Goal: Information Seeking & Learning: Check status

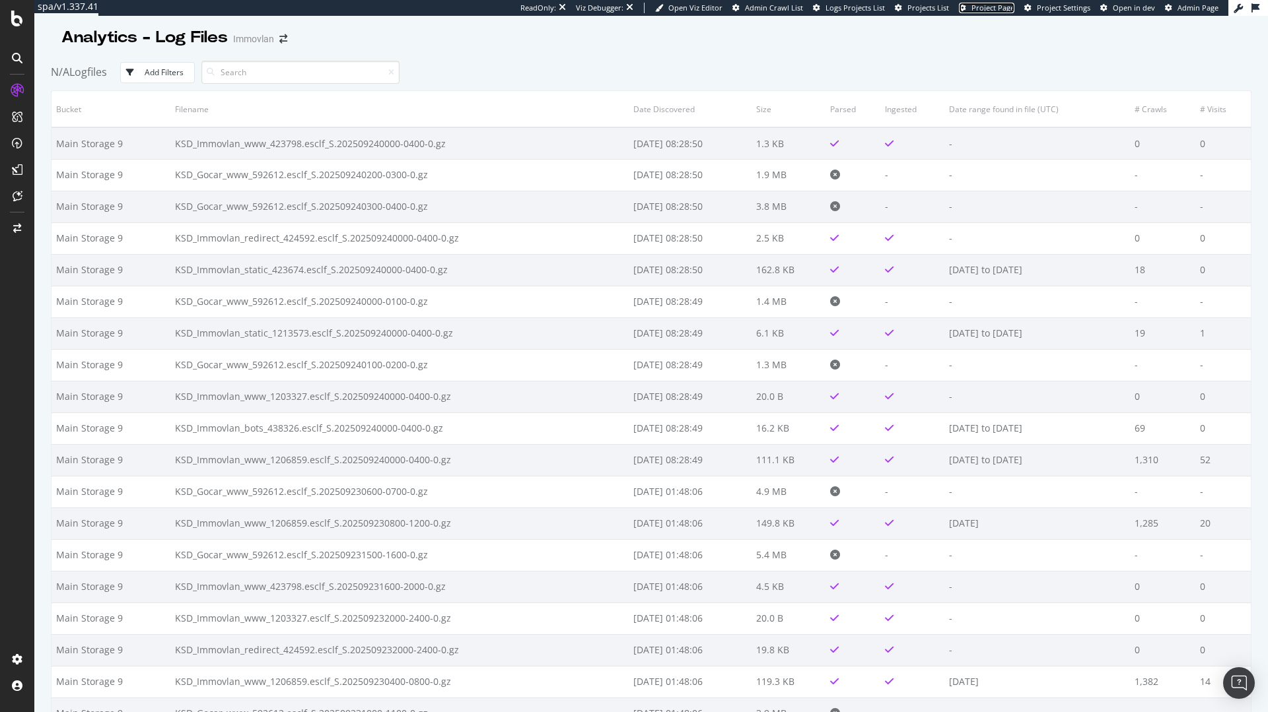
click at [981, 5] on span "Project Page" at bounding box center [992, 8] width 43 height 10
